Goal: Task Accomplishment & Management: Use online tool/utility

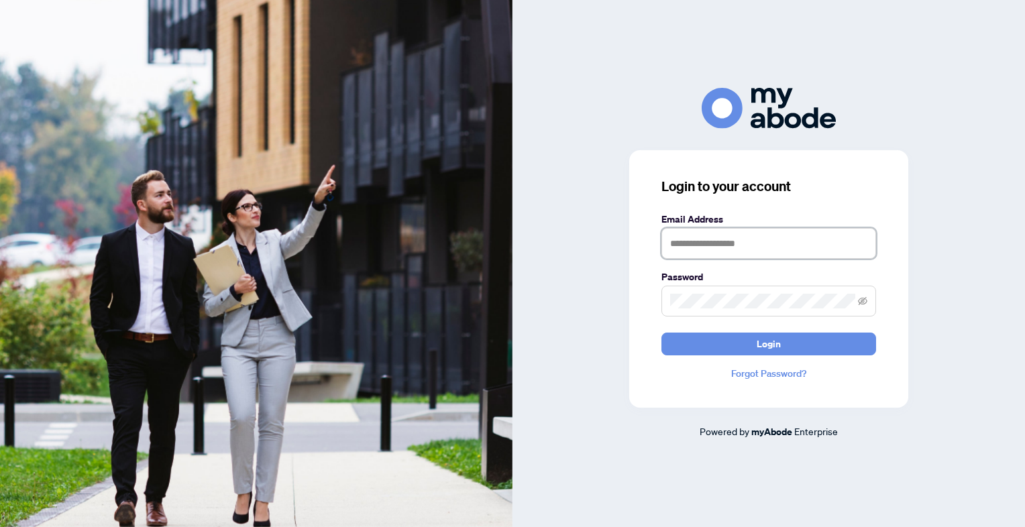
click at [700, 248] on input "text" at bounding box center [769, 243] width 215 height 31
type input "**********"
click at [714, 289] on span at bounding box center [769, 301] width 215 height 31
click at [662, 333] on button "Login" at bounding box center [769, 344] width 215 height 23
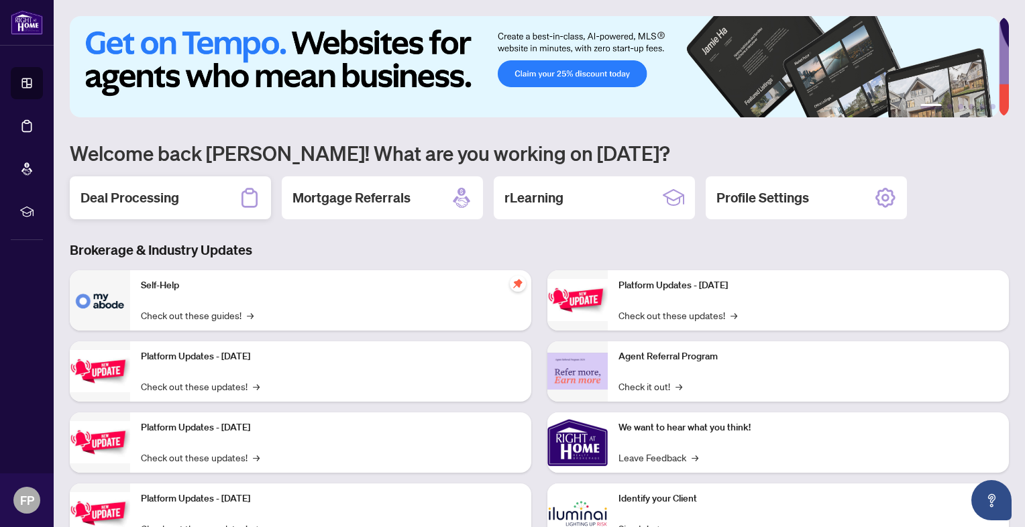
click at [110, 192] on h2 "Deal Processing" at bounding box center [130, 198] width 99 height 19
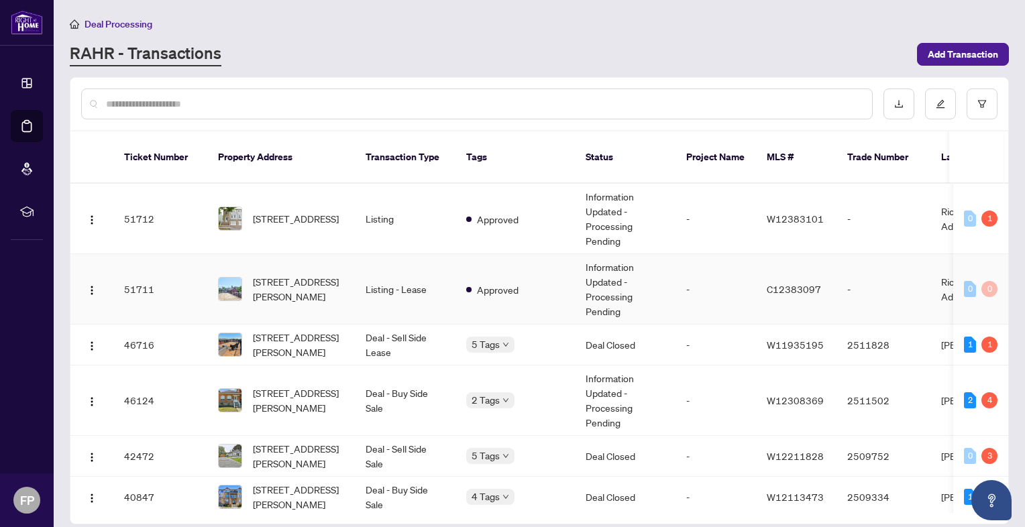
scroll to position [183, 0]
click at [319, 385] on span "[STREET_ADDRESS][PERSON_NAME]" at bounding box center [298, 400] width 91 height 30
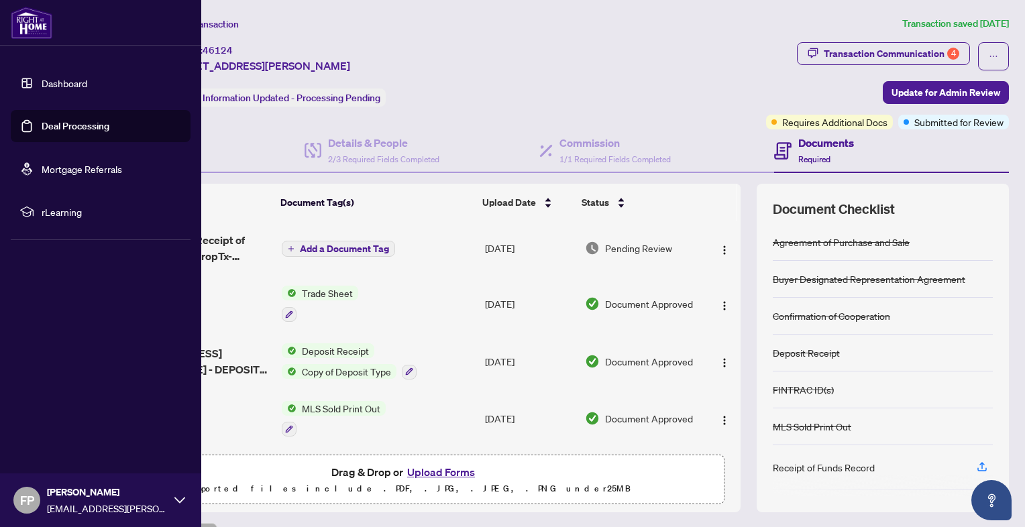
click at [28, 25] on img at bounding box center [32, 23] width 42 height 32
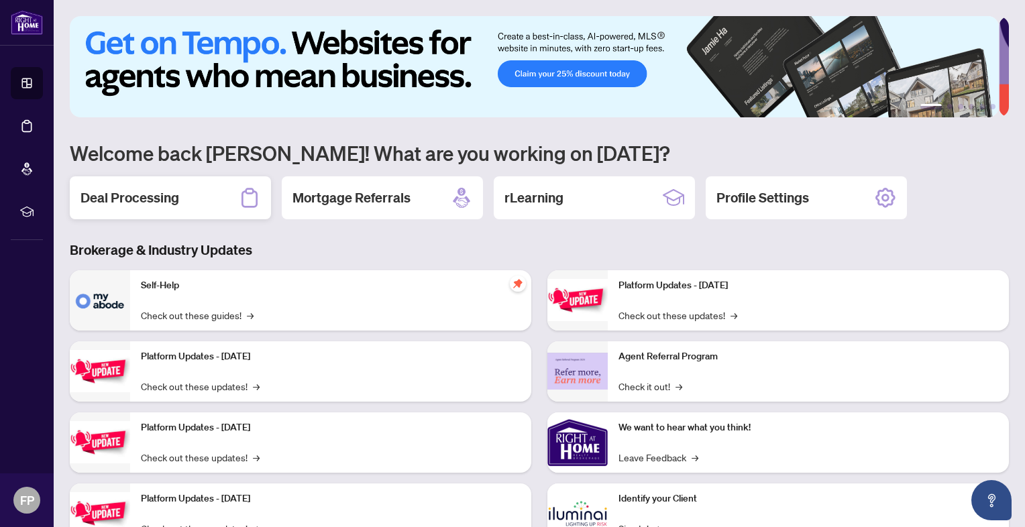
click at [148, 199] on h2 "Deal Processing" at bounding box center [130, 198] width 99 height 19
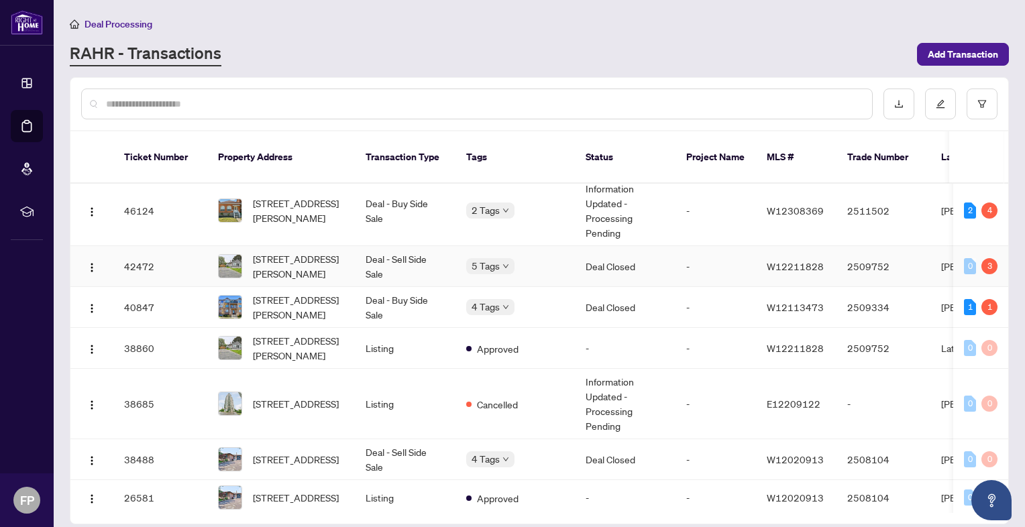
scroll to position [376, 0]
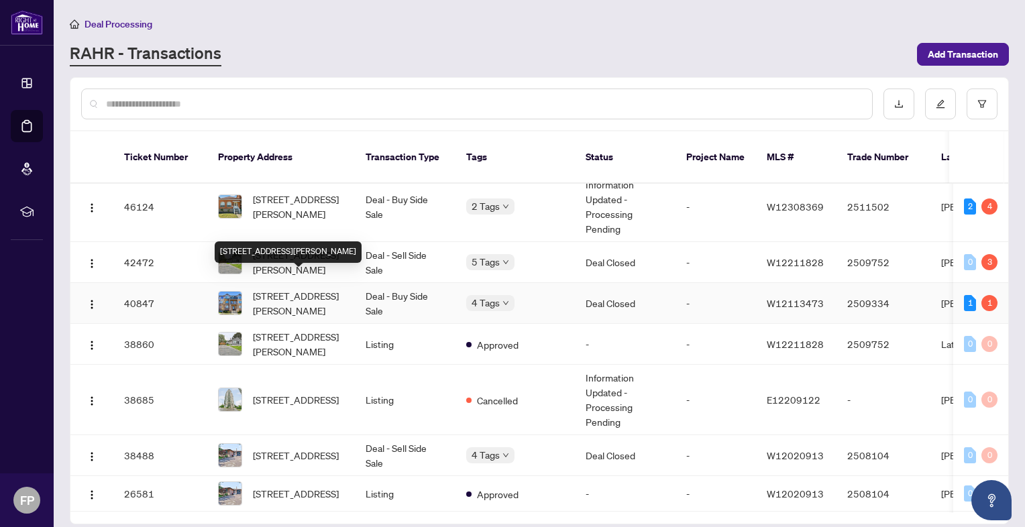
click at [302, 295] on span "[STREET_ADDRESS][PERSON_NAME]" at bounding box center [298, 304] width 91 height 30
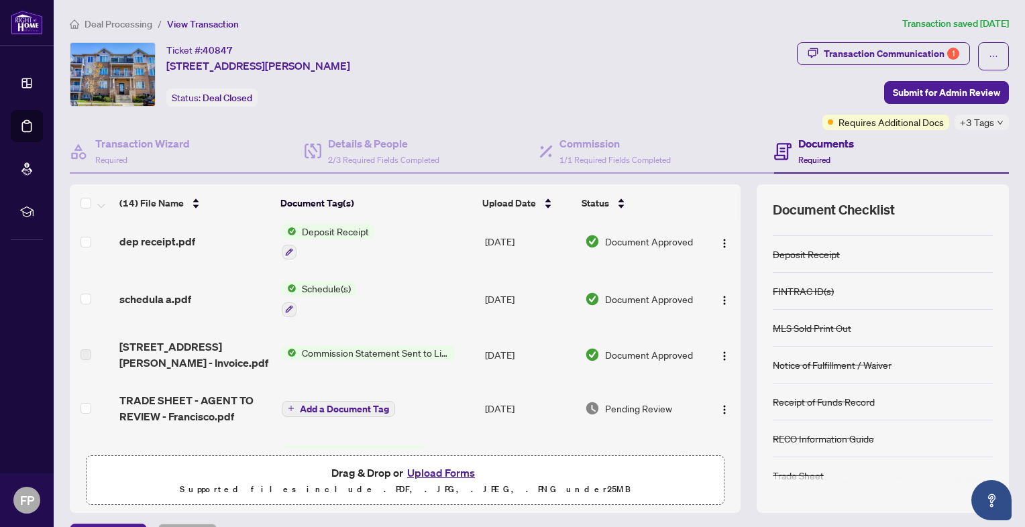
scroll to position [297, 0]
click at [161, 291] on span "schedula a.pdf" at bounding box center [155, 299] width 72 height 16
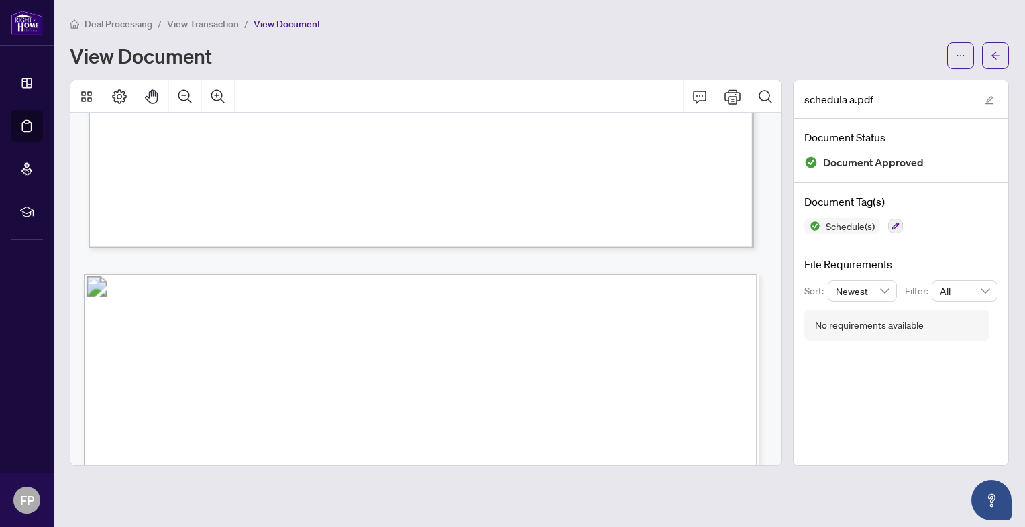
scroll to position [907, 0]
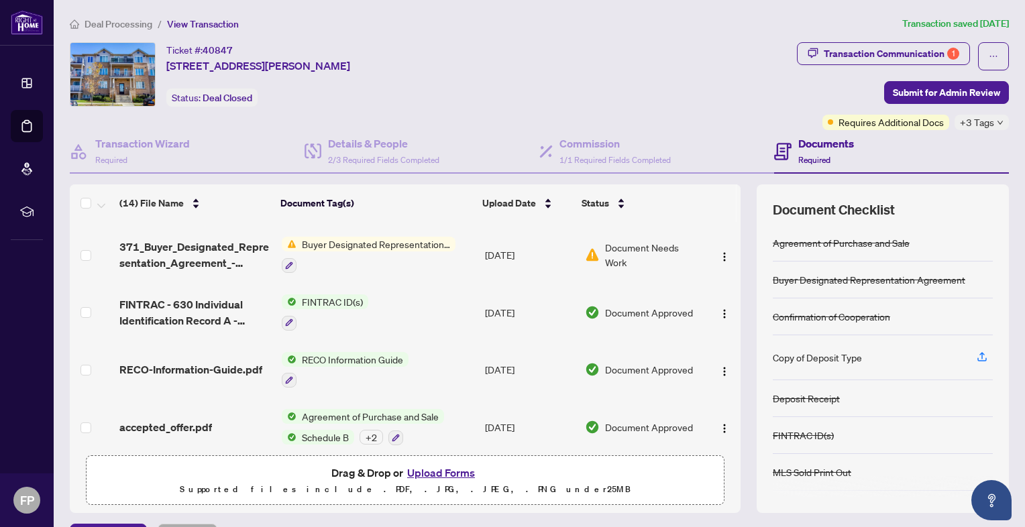
scroll to position [569, 0]
